Goal: Task Accomplishment & Management: Manage account settings

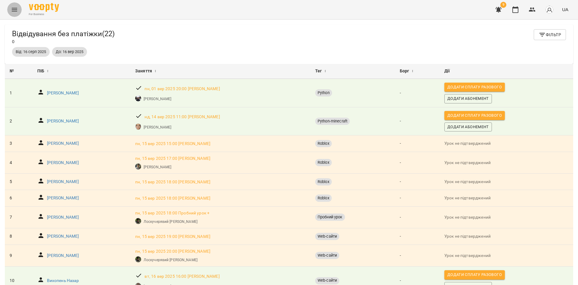
click at [13, 11] on icon "Menu" at bounding box center [14, 9] width 7 height 7
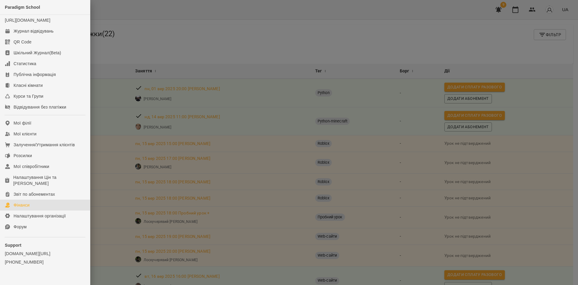
click at [38, 208] on link "Фінанси" at bounding box center [45, 204] width 90 height 11
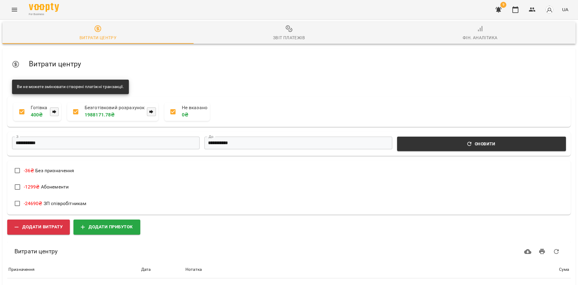
click at [284, 40] on div "Звіт платежів" at bounding box center [289, 37] width 32 height 7
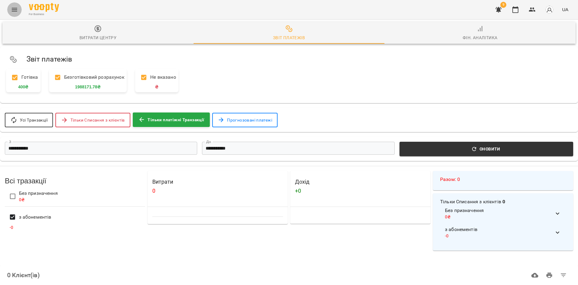
click at [20, 10] on button "Menu" at bounding box center [14, 9] width 14 height 14
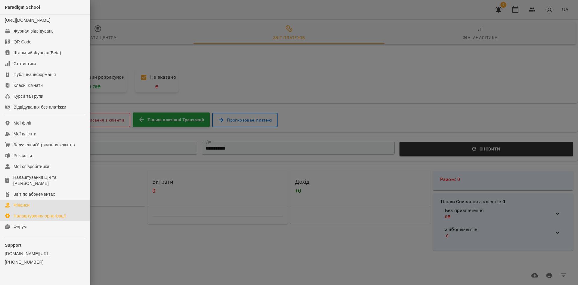
click at [35, 219] on div "Налаштування організації" at bounding box center [40, 216] width 52 height 6
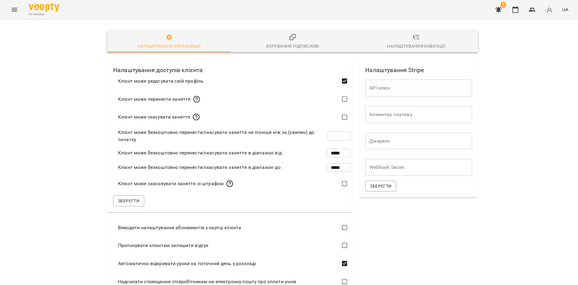
click at [316, 40] on span "Керування підпискою" at bounding box center [293, 41] width 117 height 16
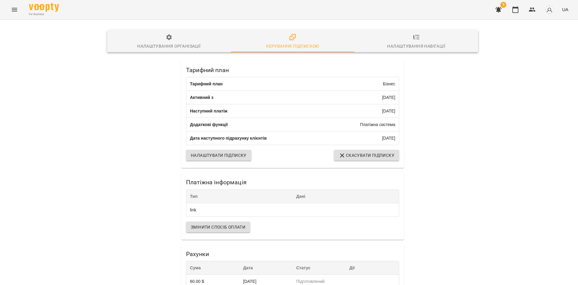
scroll to position [74, 0]
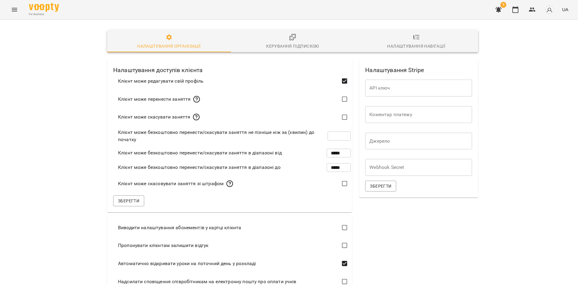
click at [287, 45] on div "Керування підпискою" at bounding box center [292, 45] width 53 height 7
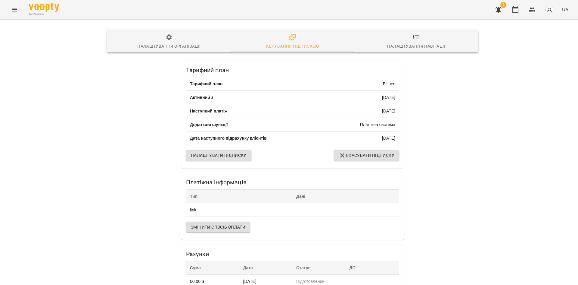
scroll to position [74, 0]
click at [152, 162] on div "Тарифний план Тарифний план Бізнес Активний з [DATE] Наступний платіж [DATE] До…" at bounding box center [293, 199] width 378 height 287
click at [227, 223] on span "Змінити спосіб оплати" at bounding box center [218, 226] width 55 height 7
